Goal: Transaction & Acquisition: Purchase product/service

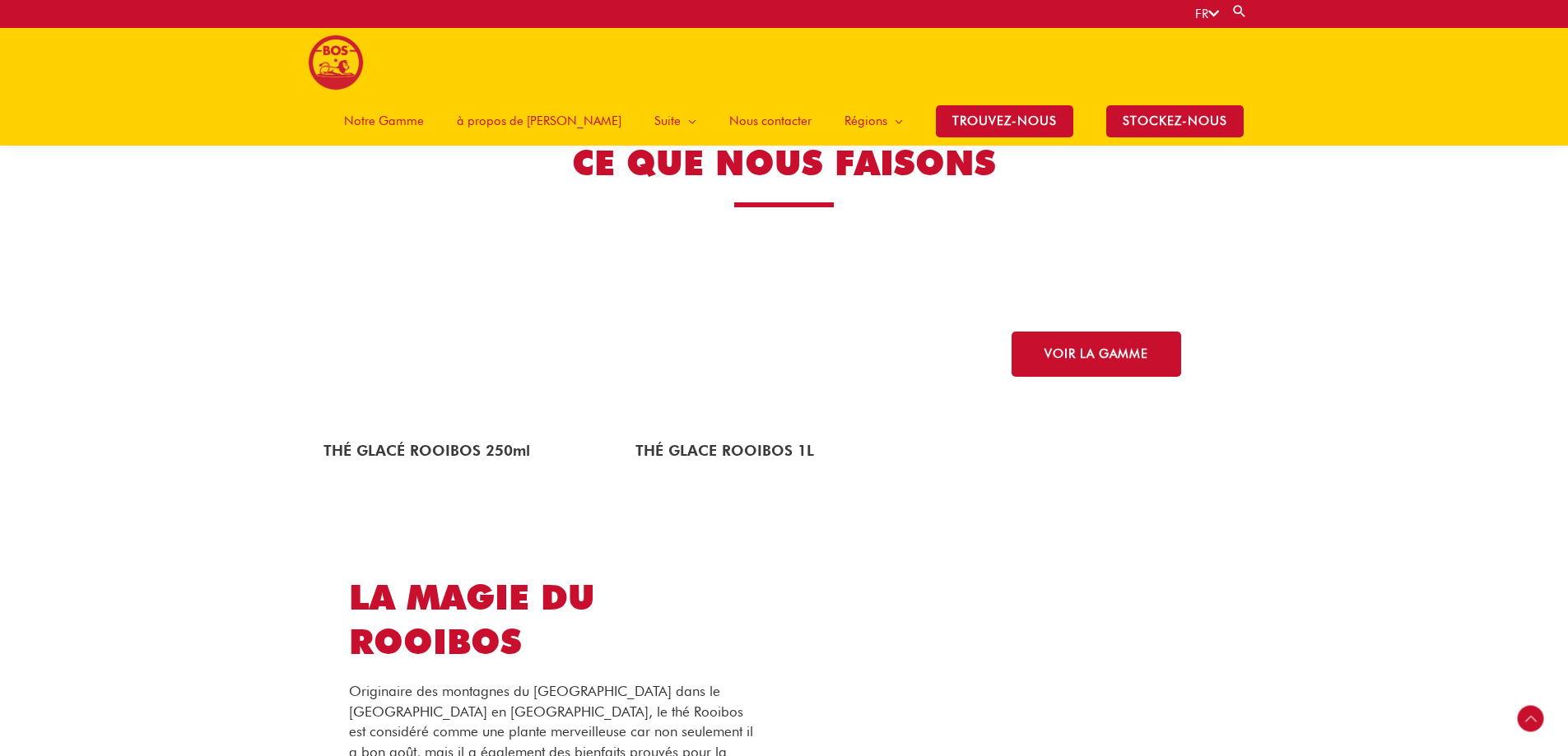
scroll to position [2560, 0]
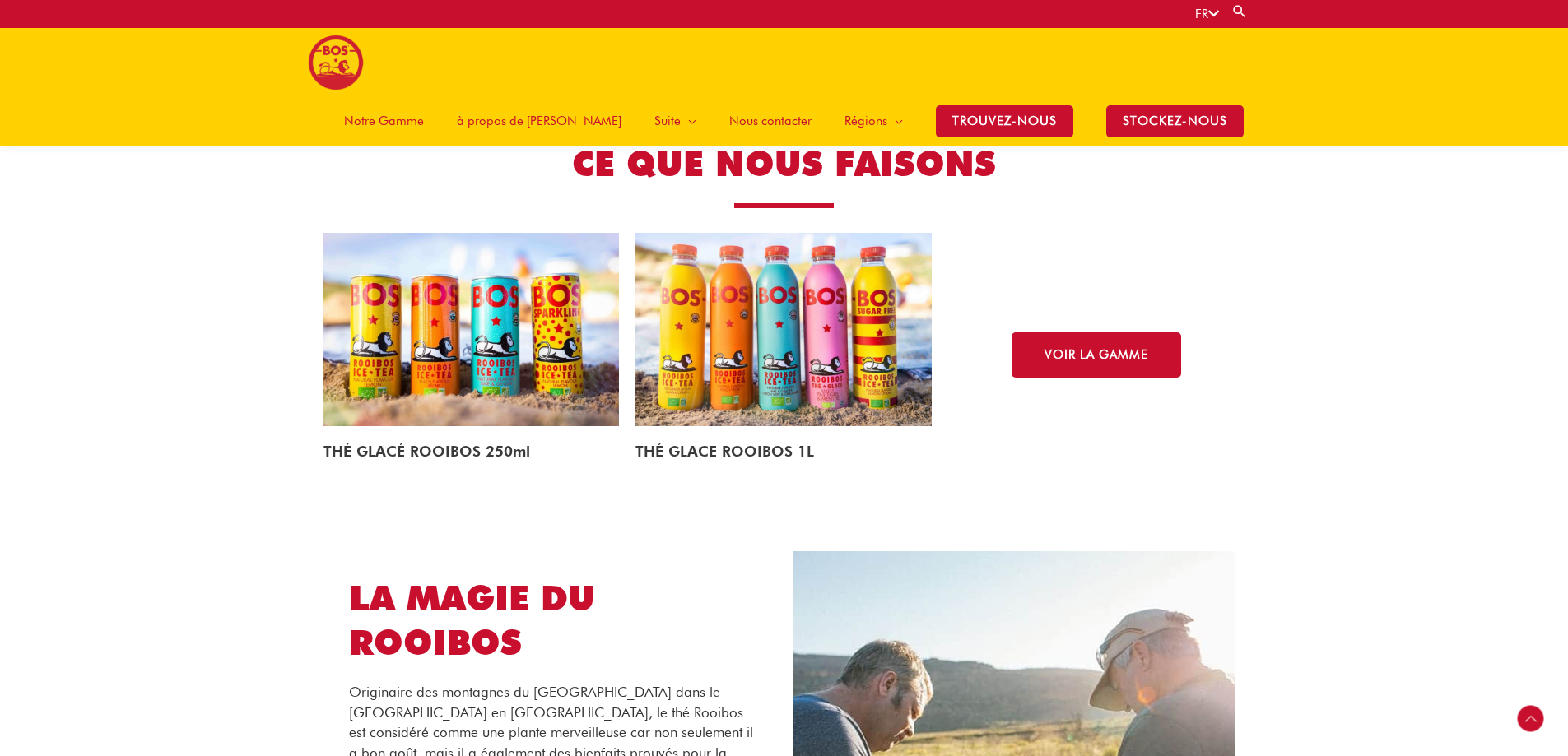
click at [800, 359] on img at bounding box center [784, 329] width 296 height 194
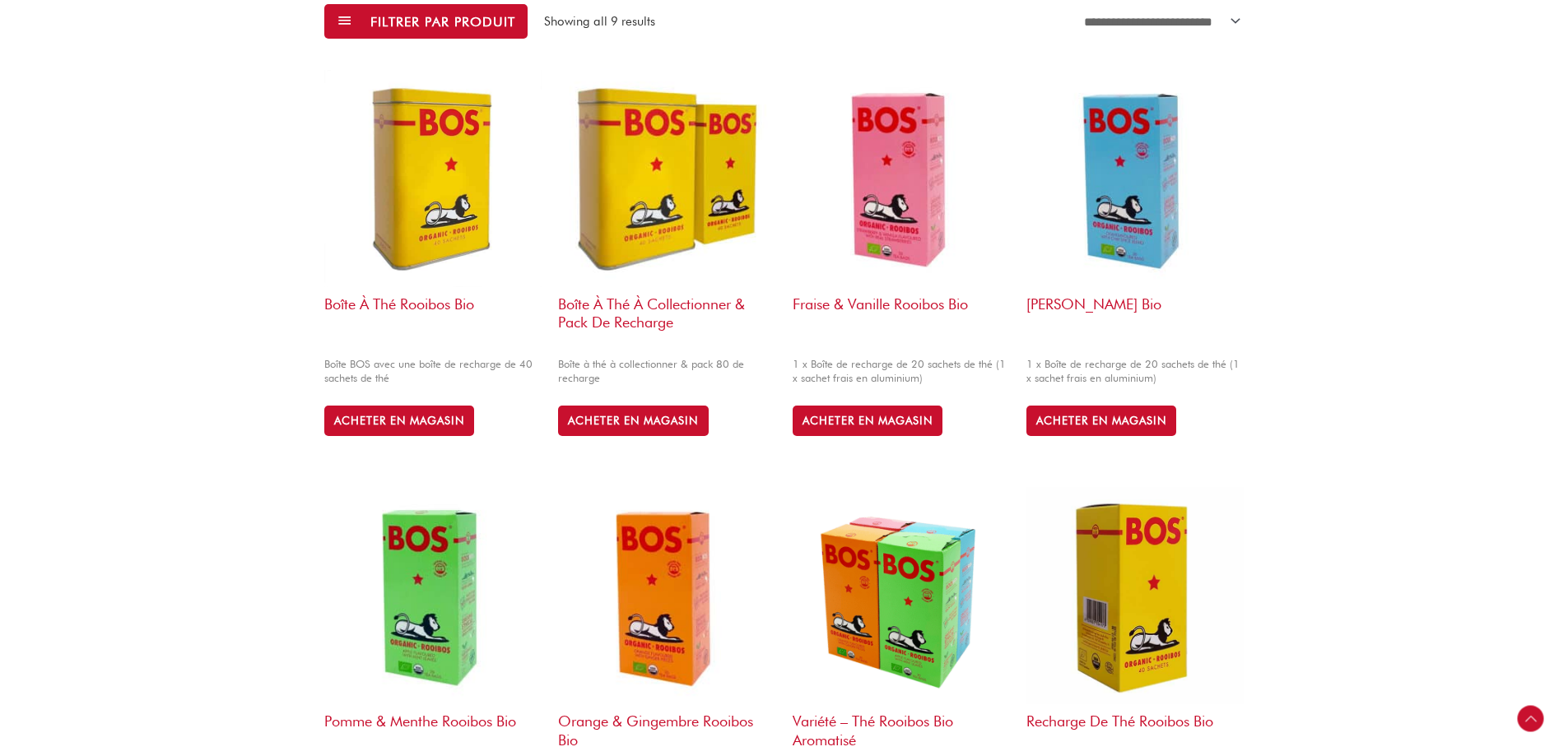
scroll to position [670, 0]
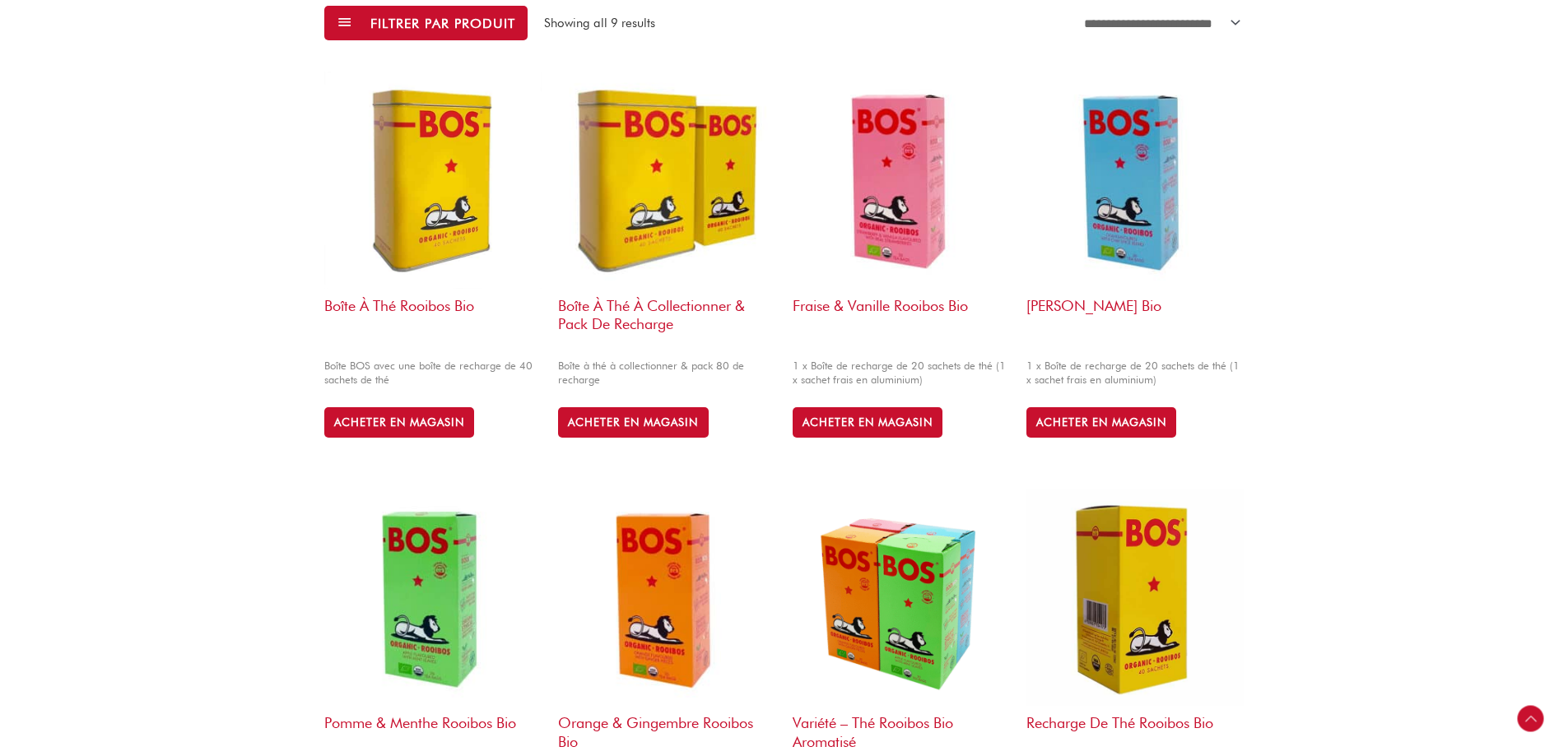
click at [919, 199] on img at bounding box center [901, 180] width 217 height 217
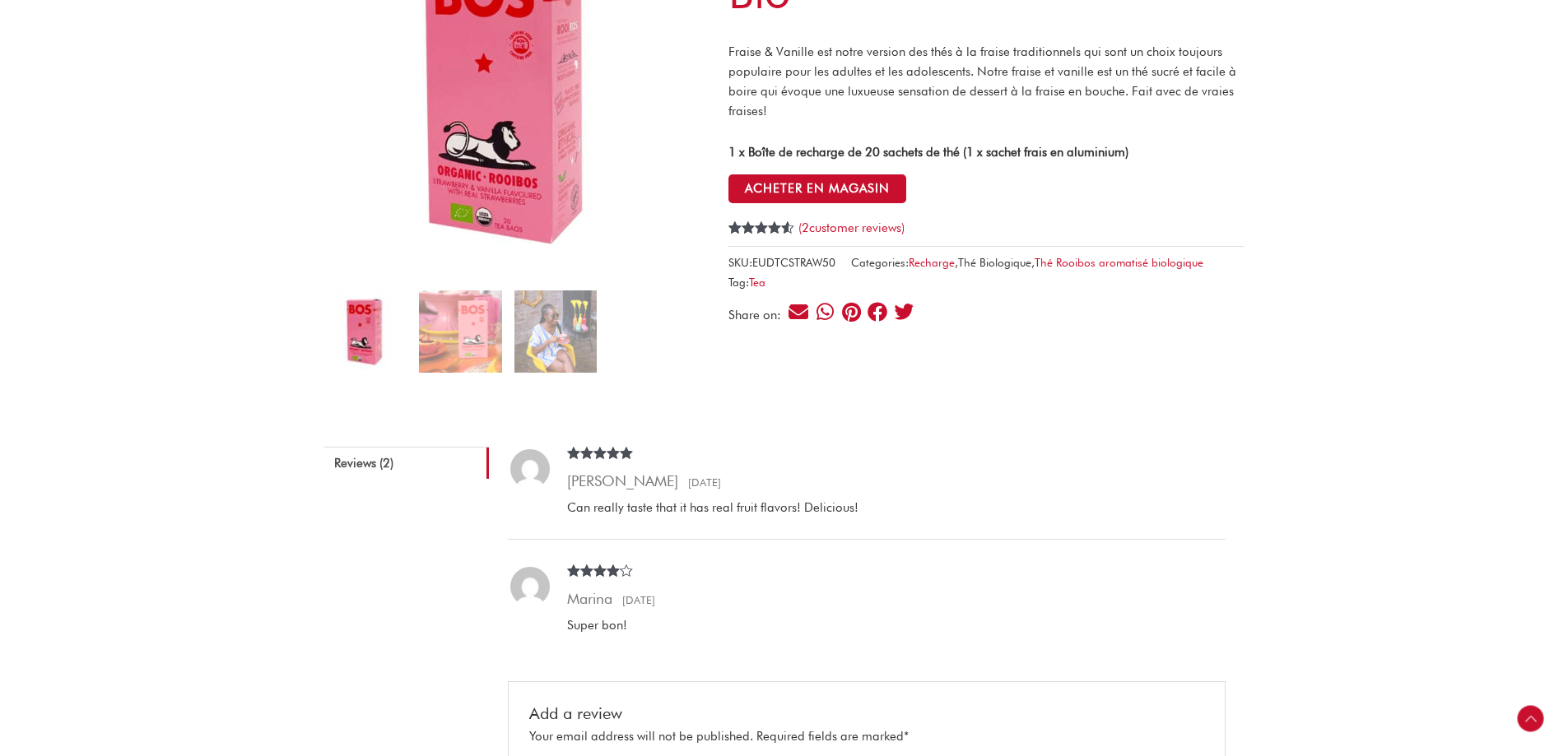
scroll to position [266, 0]
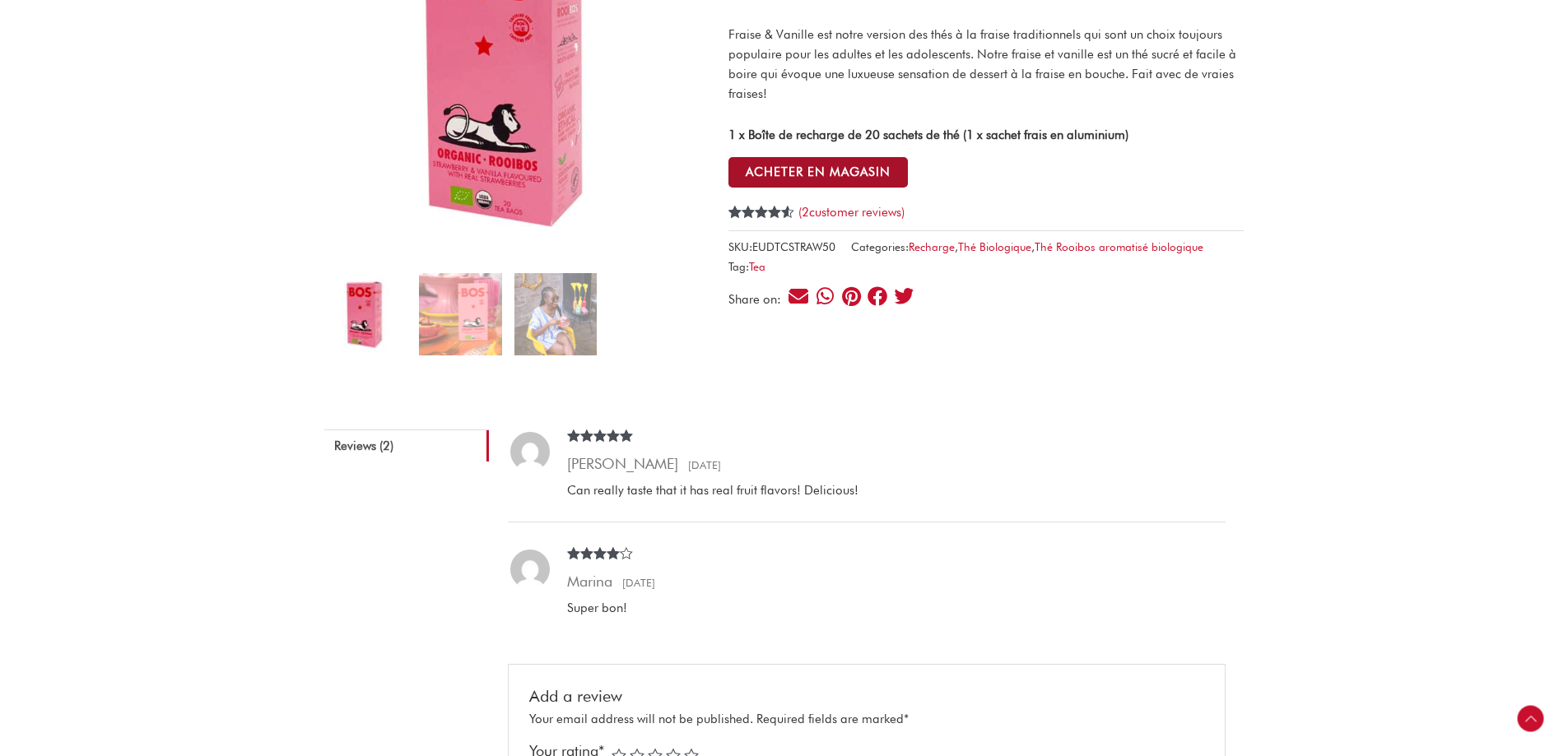
click at [847, 171] on button "ACHETER EN MAGASIN" at bounding box center [818, 173] width 179 height 30
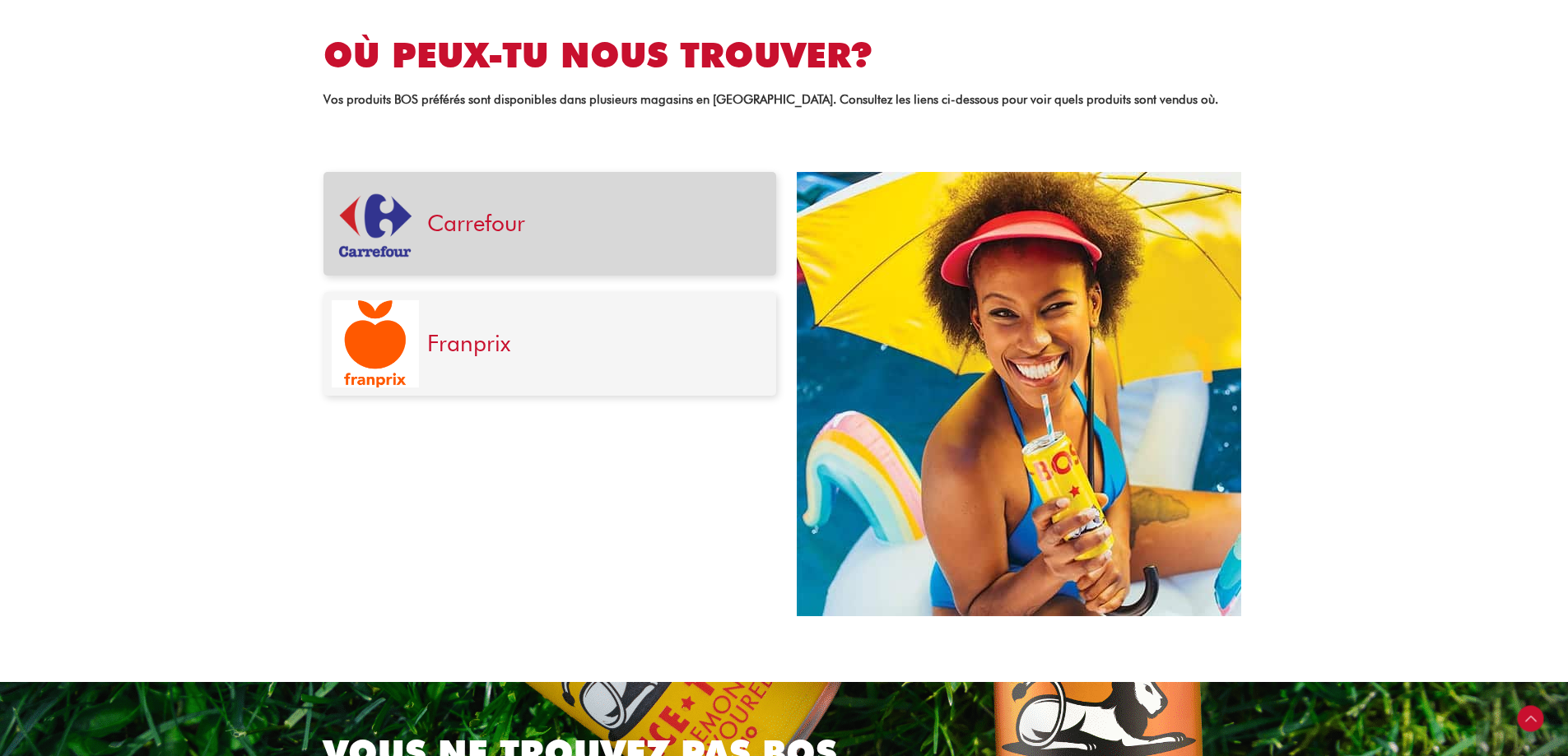
scroll to position [551, 0]
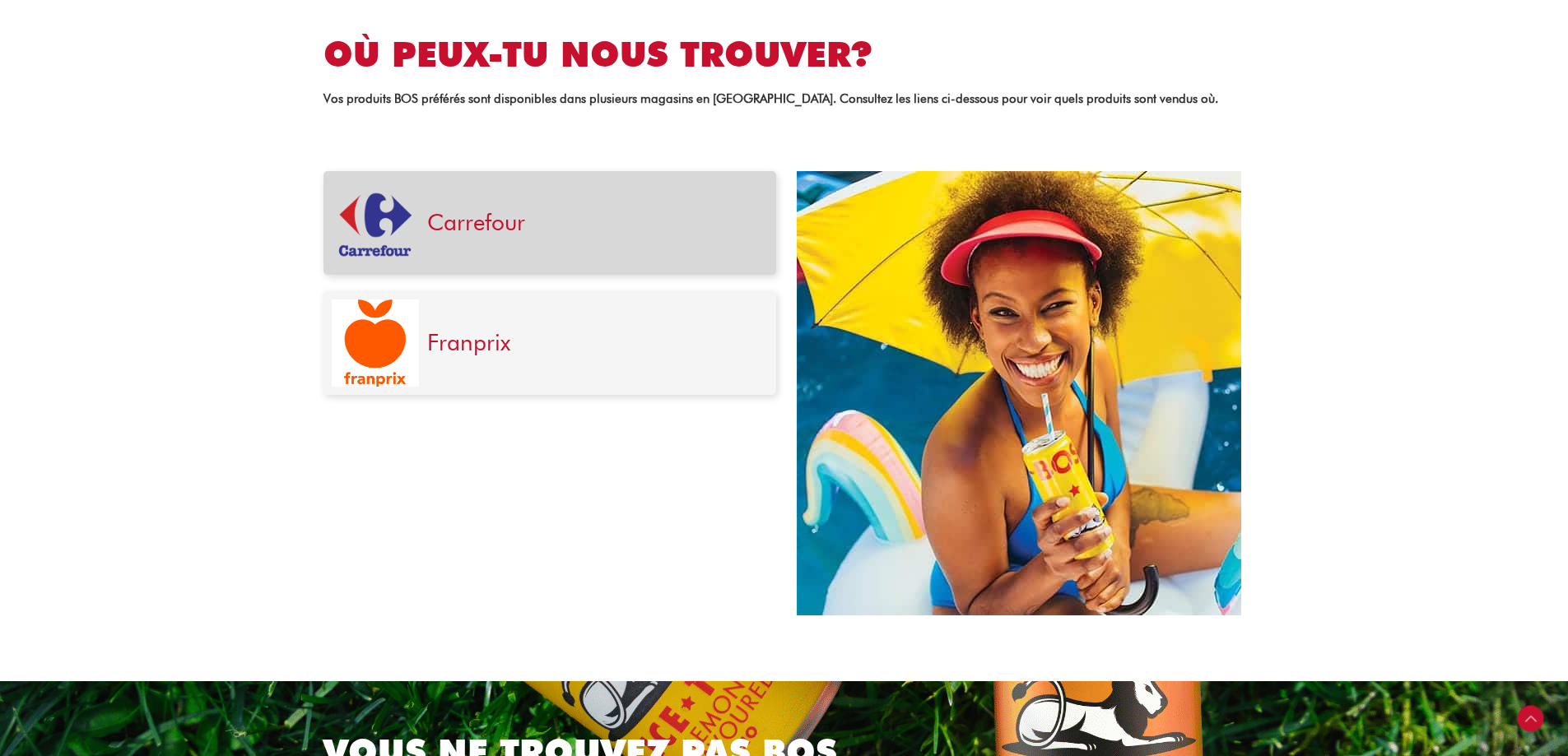
click at [458, 217] on link "Carrefour" at bounding box center [476, 222] width 98 height 28
